Goal: Task Accomplishment & Management: Use online tool/utility

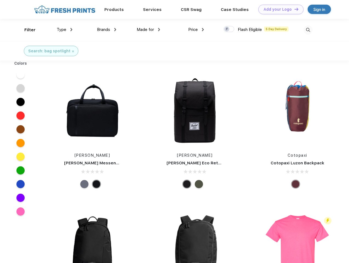
click at [279, 9] on link "Add your Logo Design Tool" at bounding box center [281, 10] width 45 height 10
click at [0, 0] on div "Design Tool" at bounding box center [0, 0] width 0 height 0
click at [294, 9] on link "Add your Logo Design Tool" at bounding box center [281, 10] width 45 height 10
click at [26, 30] on div "Filter" at bounding box center [29, 30] width 11 height 6
click at [65, 30] on span "Type" at bounding box center [62, 29] width 10 height 5
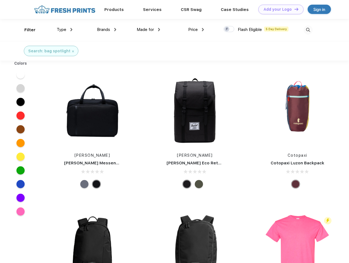
click at [107, 30] on span "Brands" at bounding box center [103, 29] width 13 height 5
click at [149, 30] on span "Made for" at bounding box center [145, 29] width 17 height 5
click at [196, 30] on span "Price" at bounding box center [193, 29] width 10 height 5
click at [229, 29] on div at bounding box center [229, 29] width 11 height 6
click at [227, 29] on input "checkbox" at bounding box center [226, 28] width 4 height 4
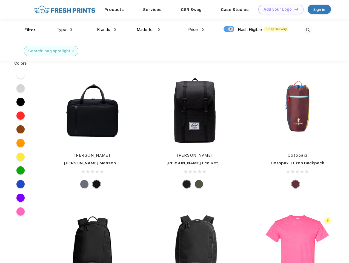
click at [308, 30] on img at bounding box center [308, 29] width 9 height 9
